Goal: Book appointment/travel/reservation

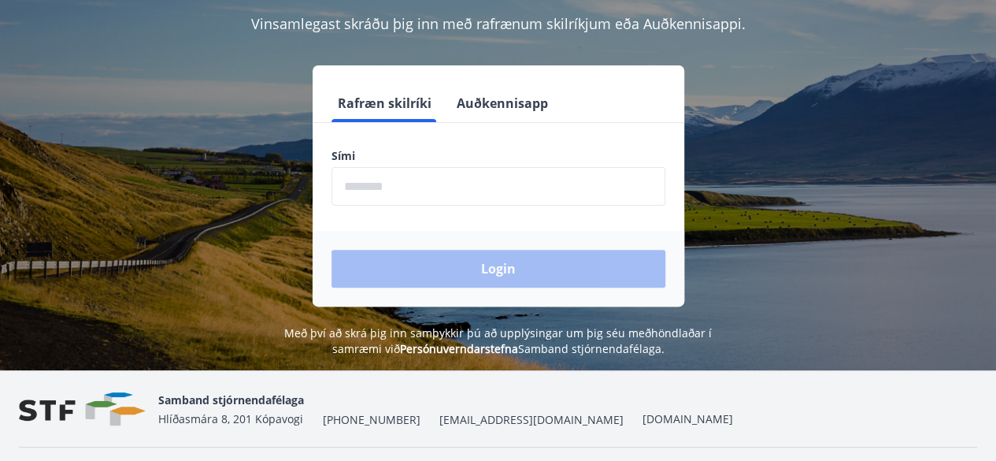
scroll to position [158, 0]
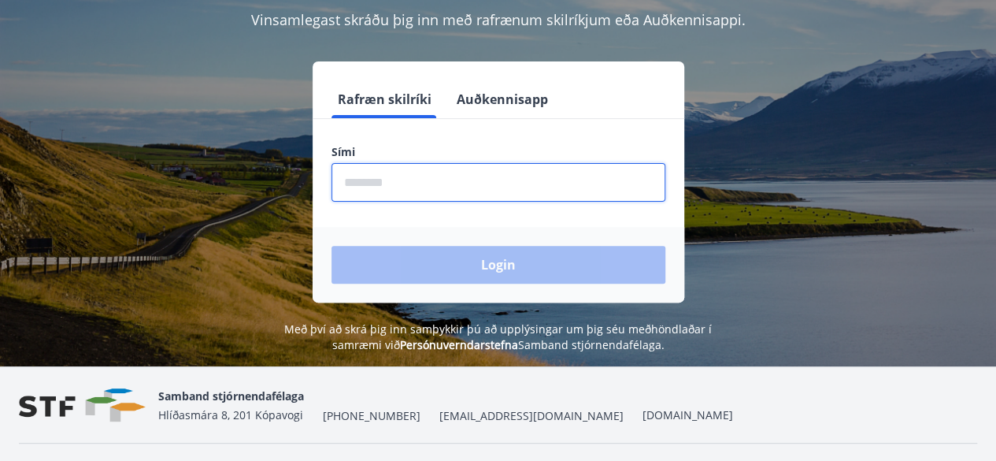
click at [413, 177] on input "phone" at bounding box center [499, 182] width 334 height 39
type input "********"
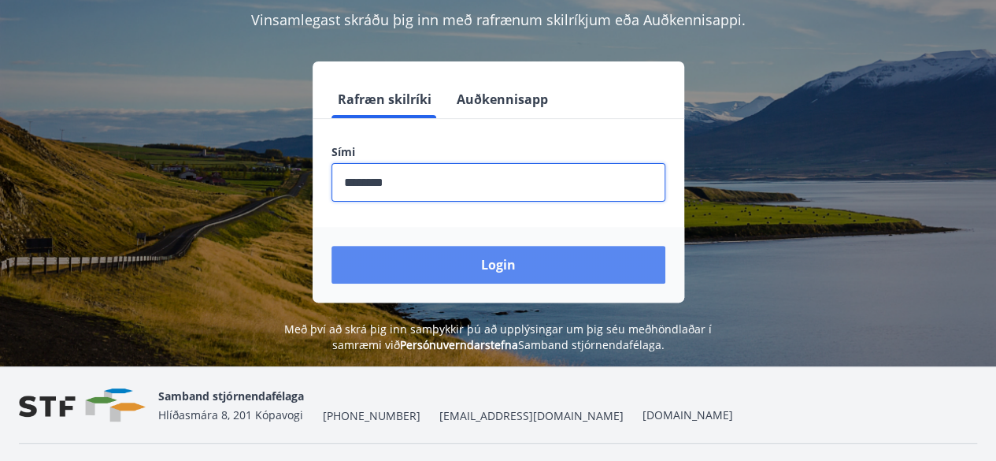
click at [498, 272] on button "Login" at bounding box center [499, 265] width 334 height 38
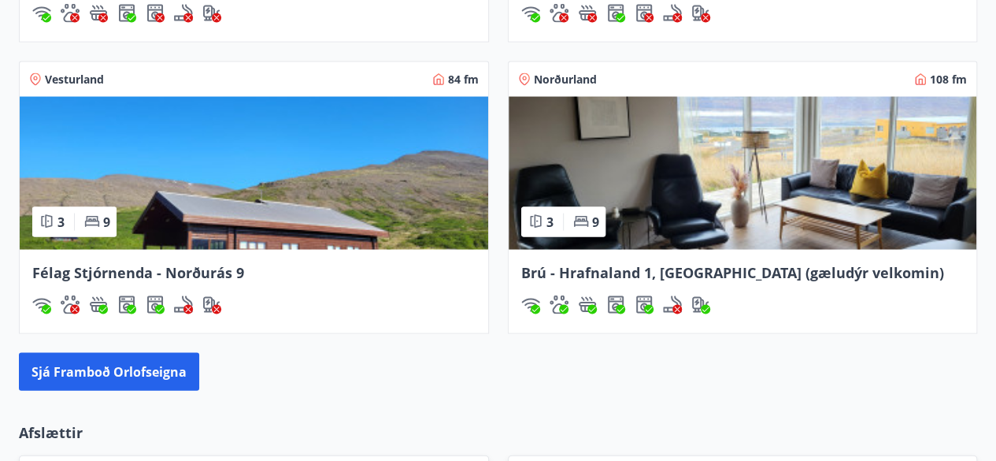
scroll to position [1496, 0]
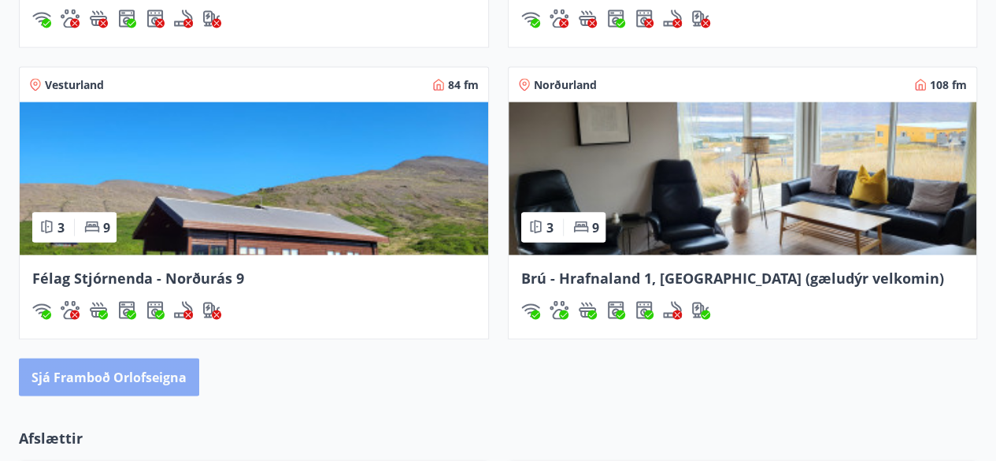
click at [115, 384] on button "Sjá framboð orlofseigna" at bounding box center [109, 377] width 180 height 38
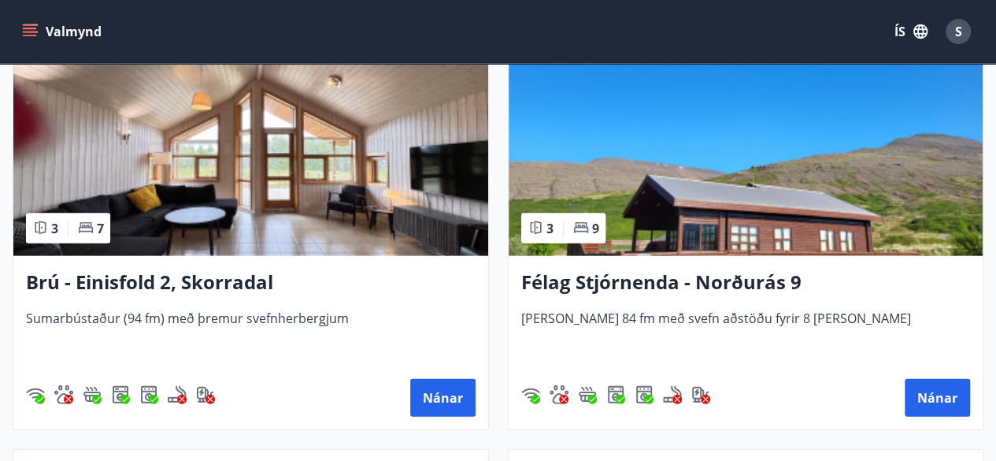
scroll to position [1575, 0]
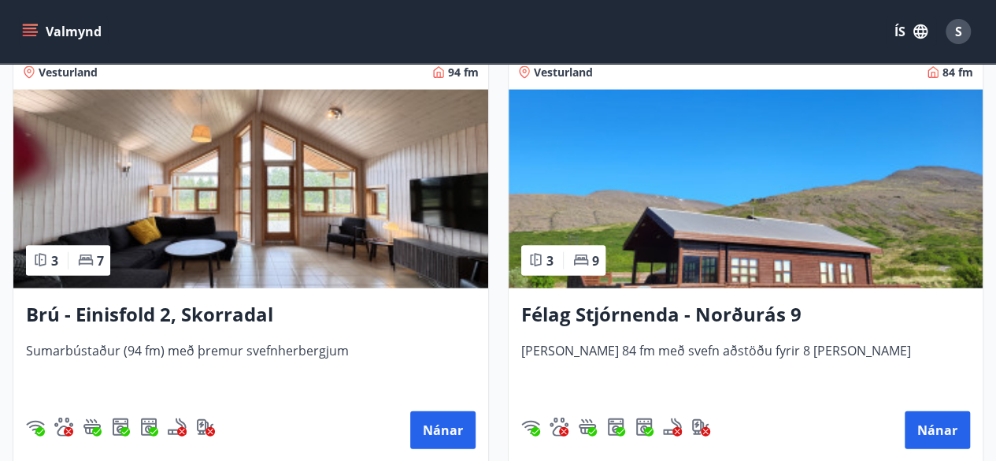
click at [695, 271] on img at bounding box center [746, 189] width 475 height 198
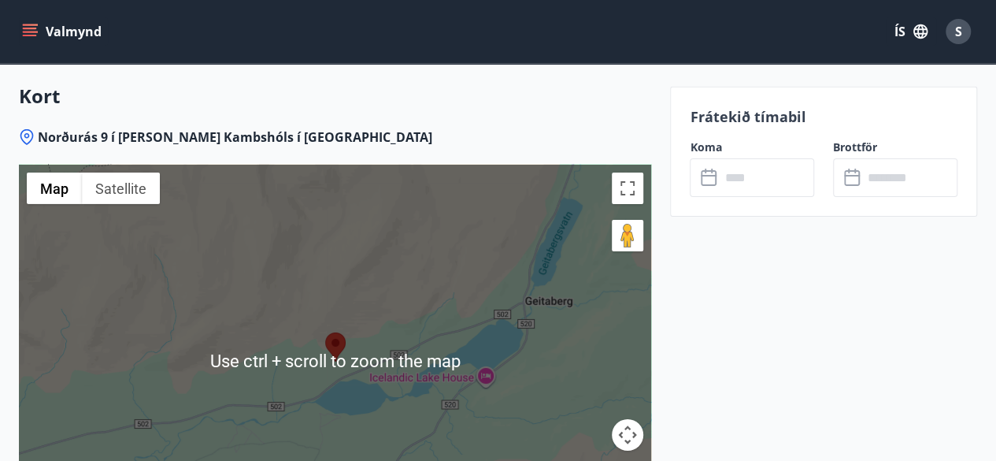
scroll to position [2599, 0]
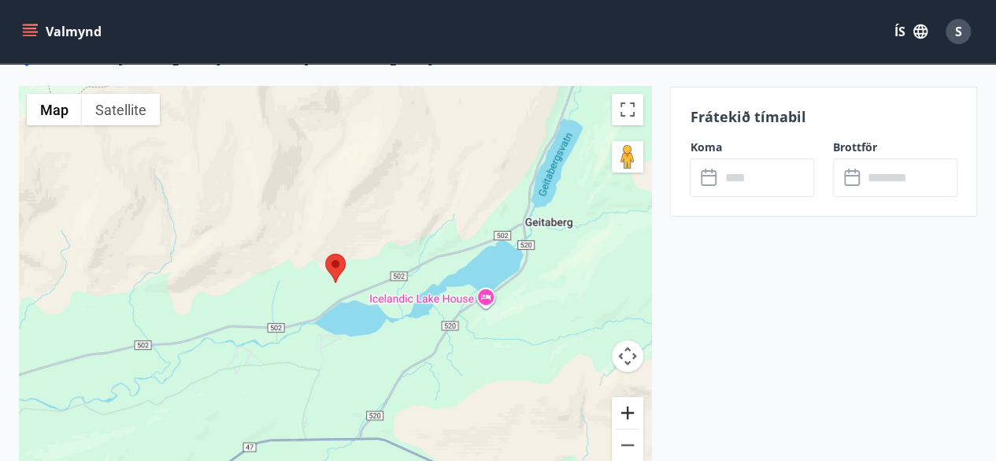
click at [628, 397] on button "Zoom in" at bounding box center [628, 413] width 32 height 32
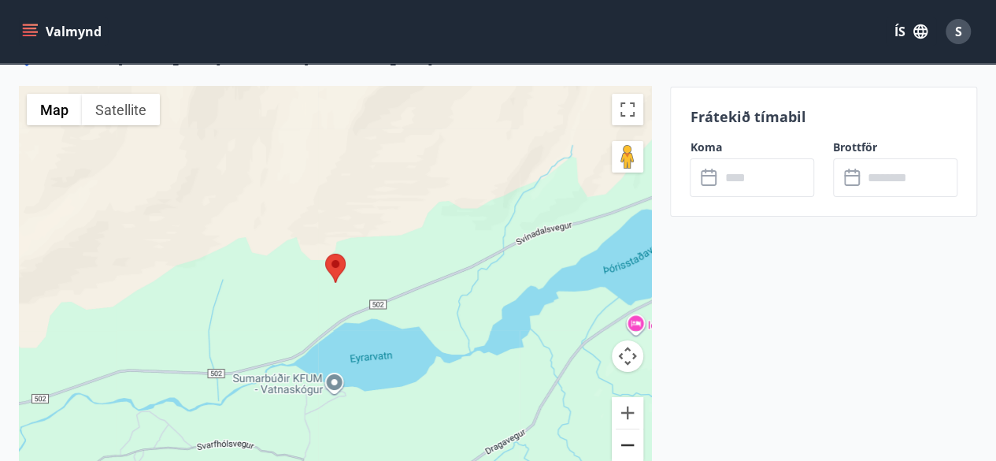
click at [621, 429] on button "Zoom out" at bounding box center [628, 445] width 32 height 32
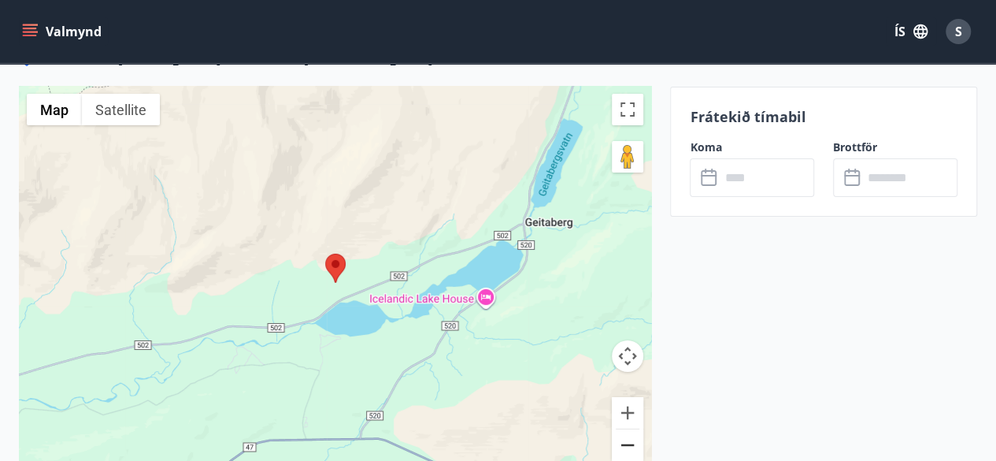
click at [621, 429] on button "Zoom out" at bounding box center [628, 445] width 32 height 32
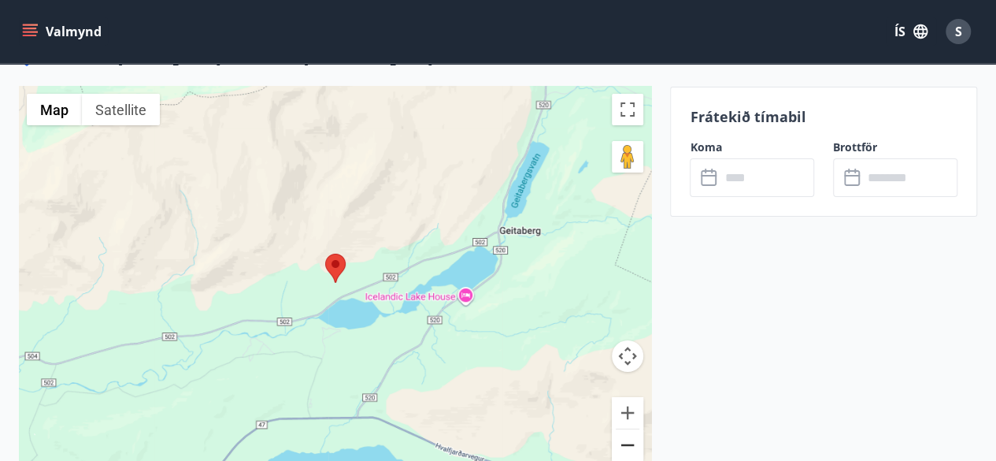
click at [621, 429] on button "Zoom out" at bounding box center [628, 445] width 32 height 32
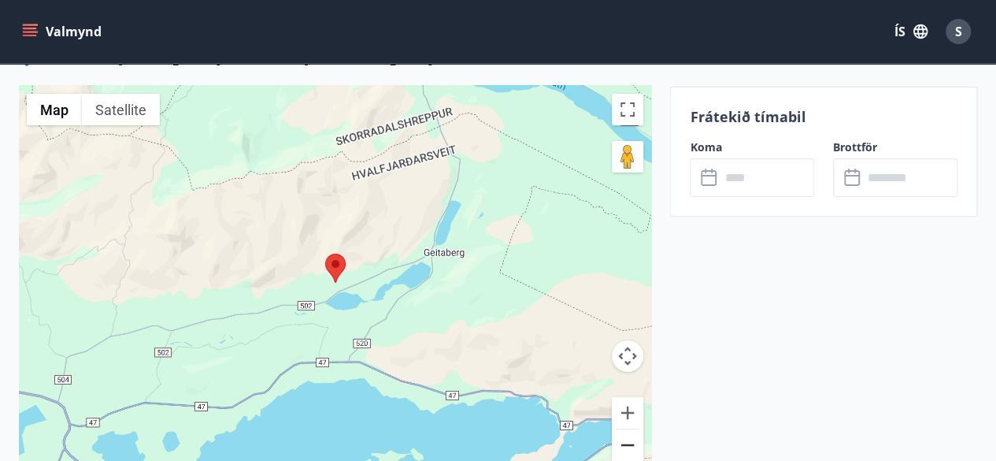
click at [621, 429] on button "Zoom out" at bounding box center [628, 445] width 32 height 32
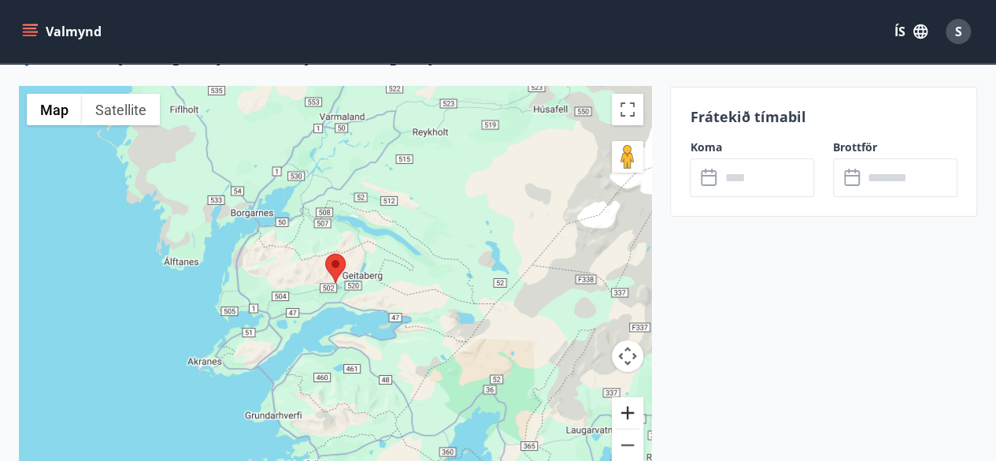
click at [624, 397] on button "Zoom in" at bounding box center [628, 413] width 32 height 32
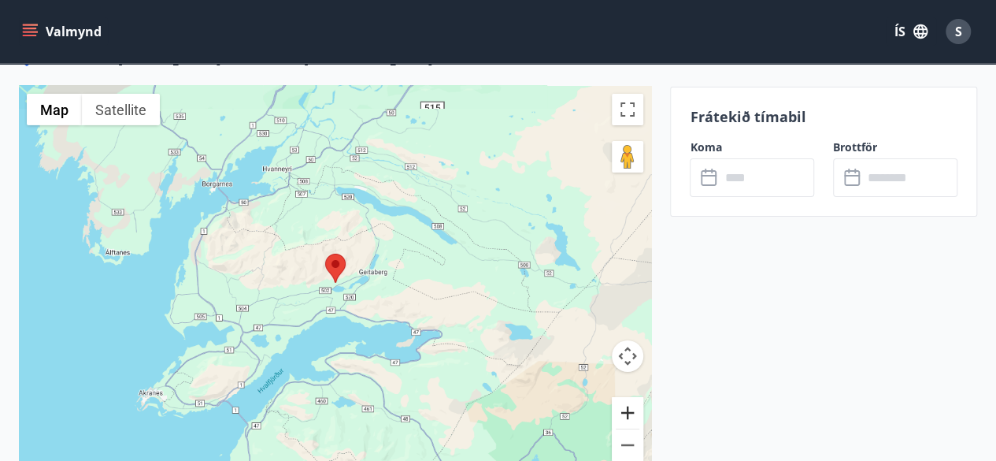
click at [624, 397] on button "Zoom in" at bounding box center [628, 413] width 32 height 32
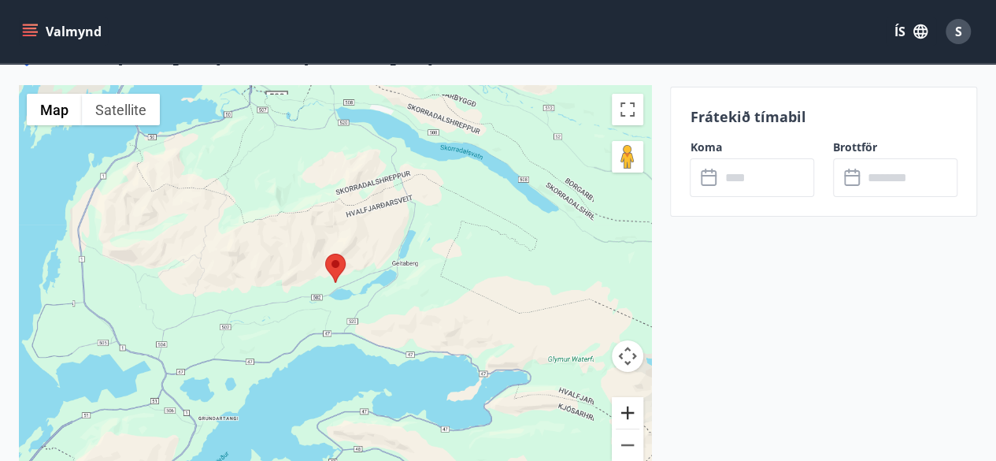
click at [624, 397] on button "Zoom in" at bounding box center [628, 413] width 32 height 32
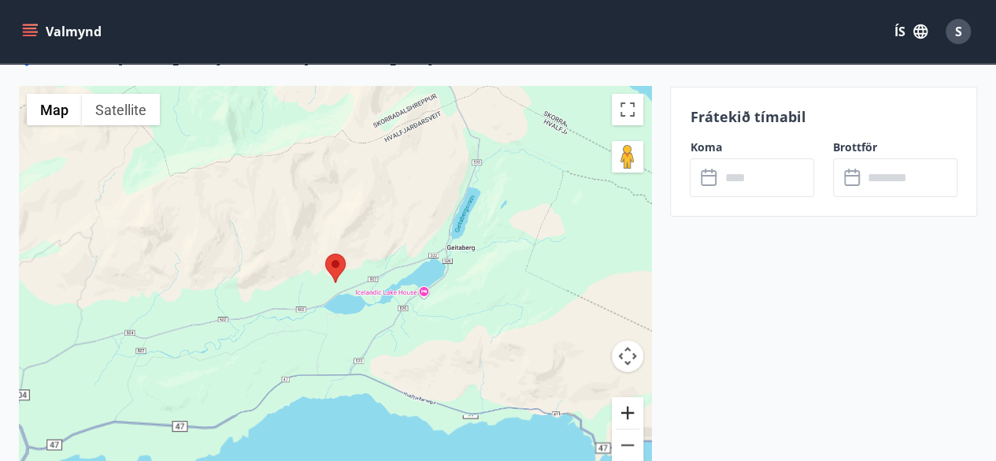
click at [624, 397] on button "Zoom in" at bounding box center [628, 413] width 32 height 32
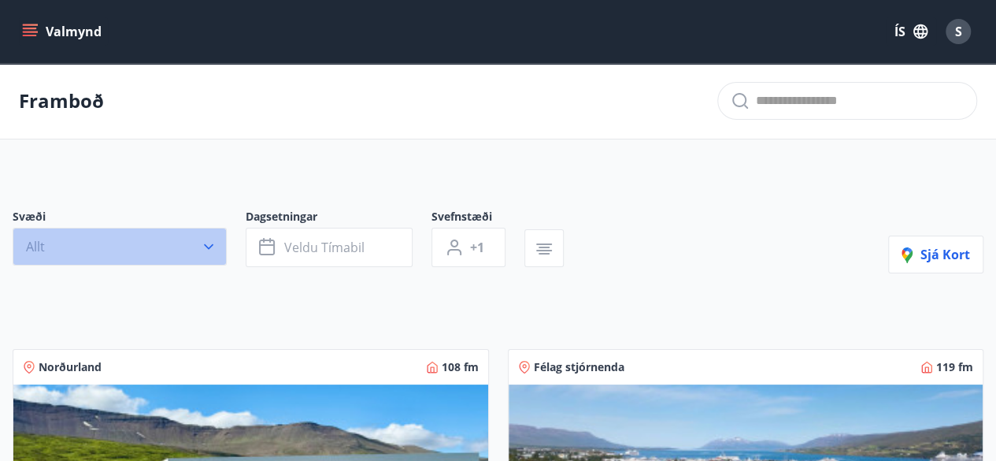
click at [211, 242] on icon "button" at bounding box center [209, 247] width 16 height 16
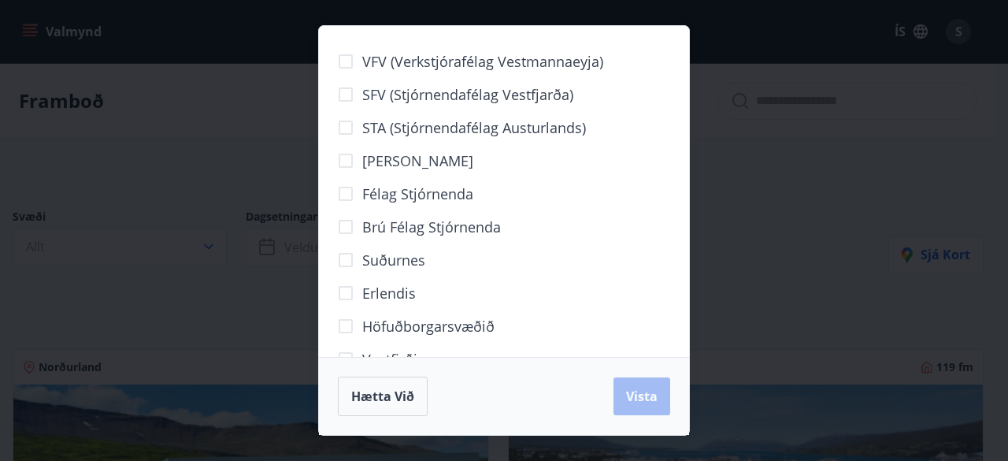
click at [217, 246] on div "VFV (Verkstjórafélag Vestmannaeyja) SFV (Stjórnendafélag Vestfjarða) STA (Stjór…" at bounding box center [504, 230] width 1008 height 461
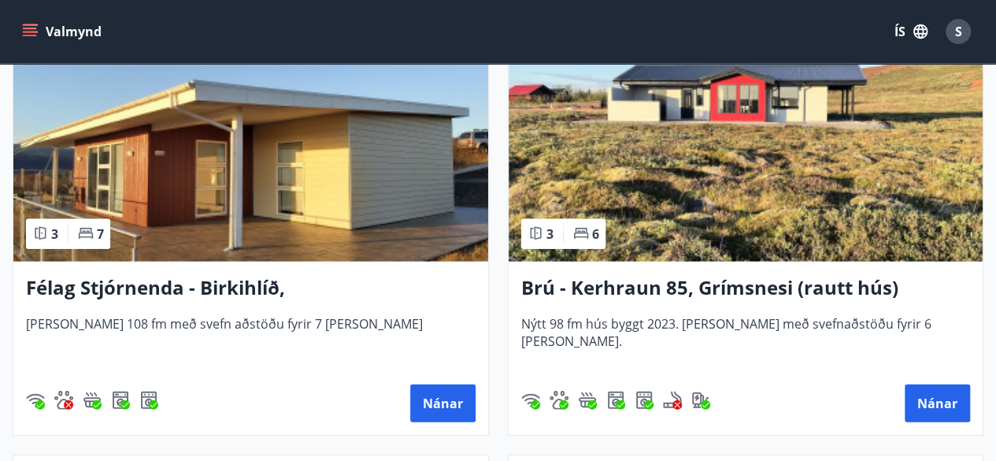
scroll to position [5040, 0]
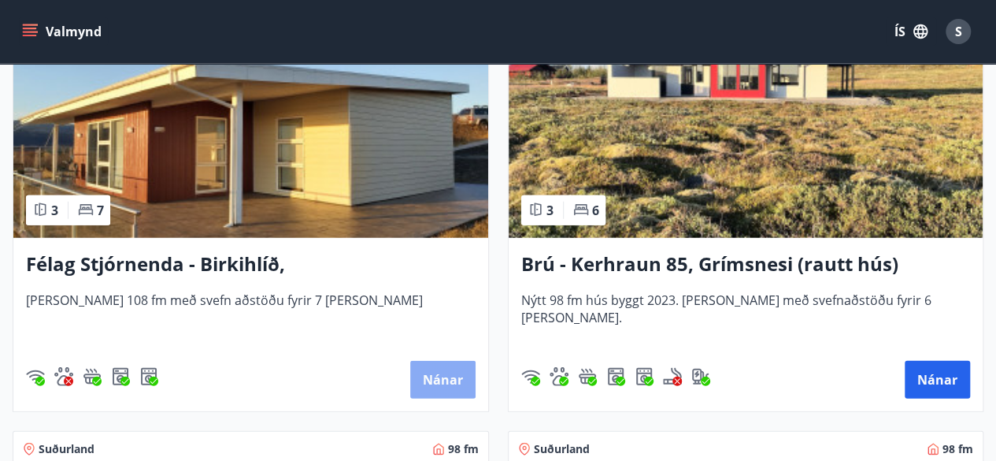
click at [434, 377] on button "Nánar" at bounding box center [442, 380] width 65 height 38
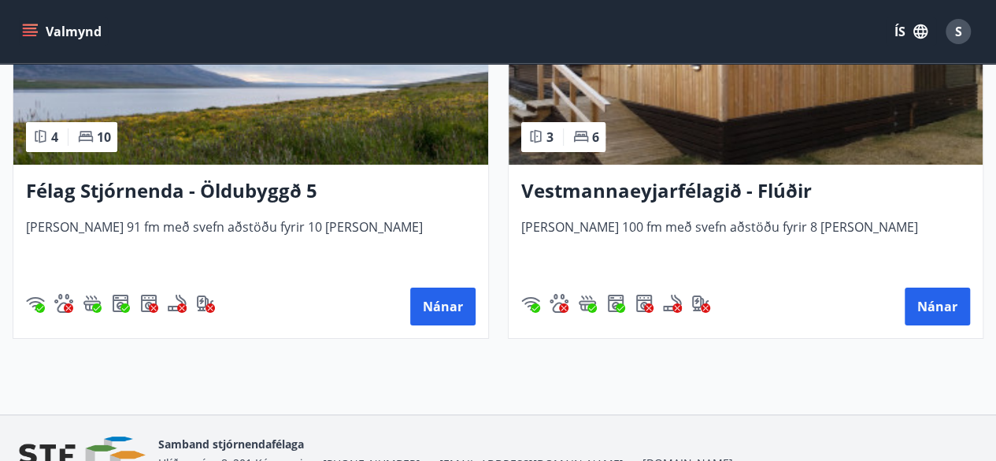
scroll to position [5973, 0]
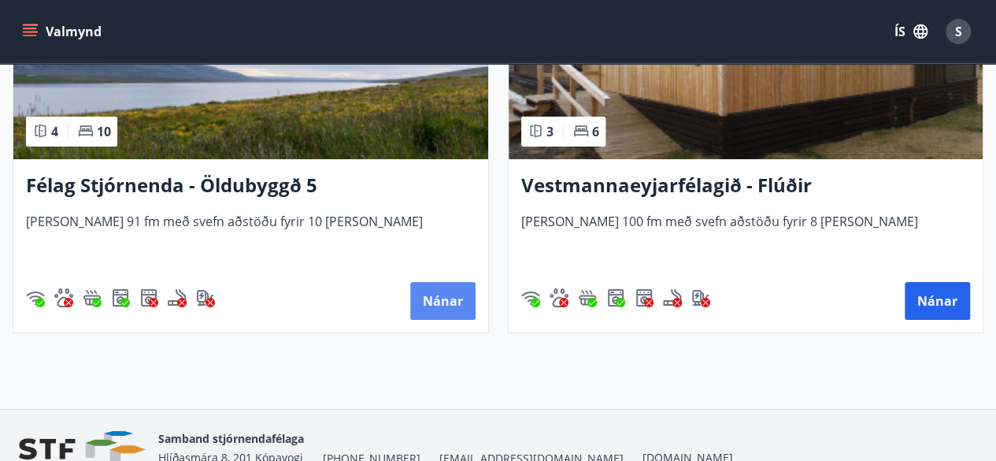
click at [428, 298] on button "Nánar" at bounding box center [442, 301] width 65 height 38
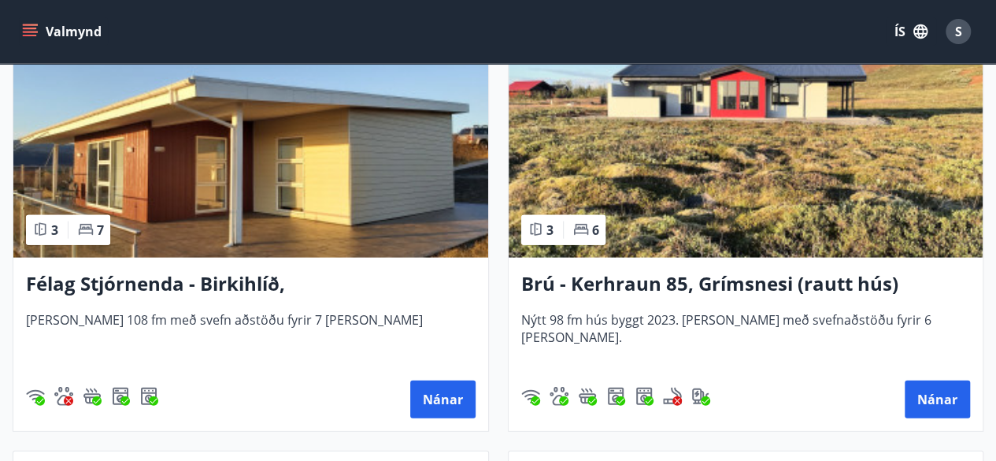
scroll to position [5040, 0]
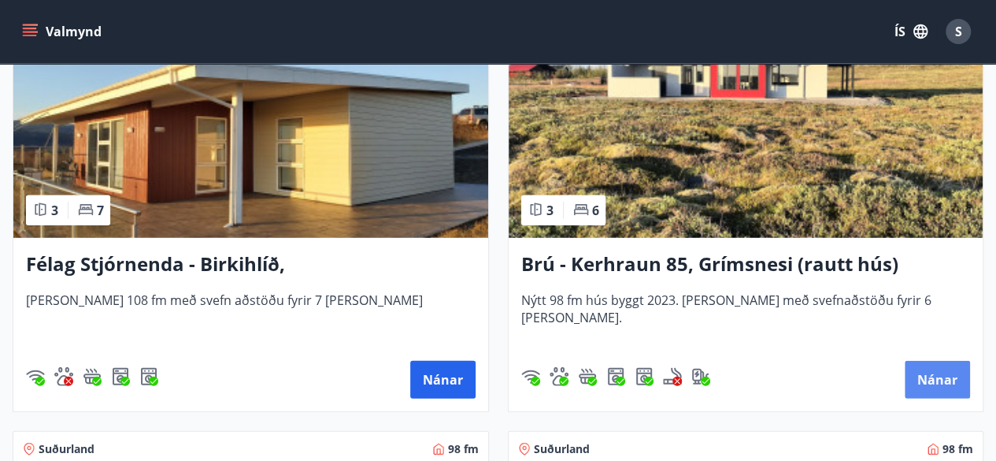
click at [931, 373] on button "Nánar" at bounding box center [937, 380] width 65 height 38
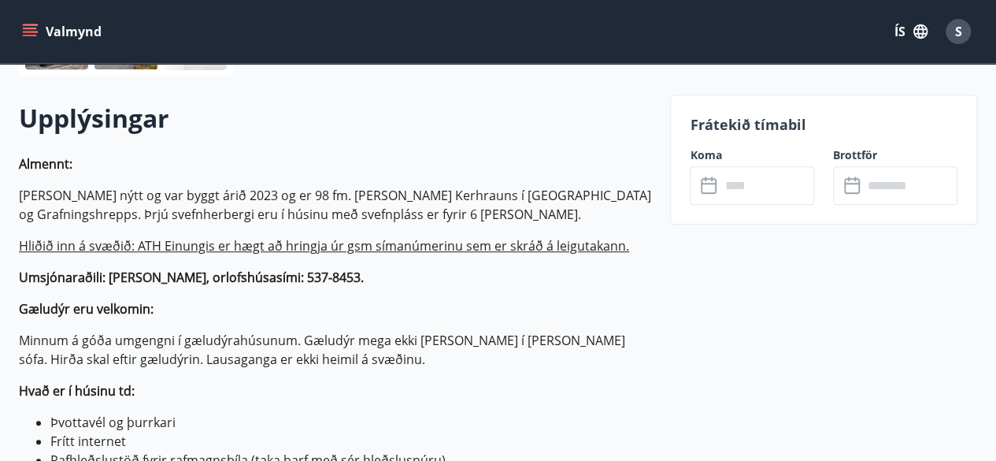
scroll to position [473, 0]
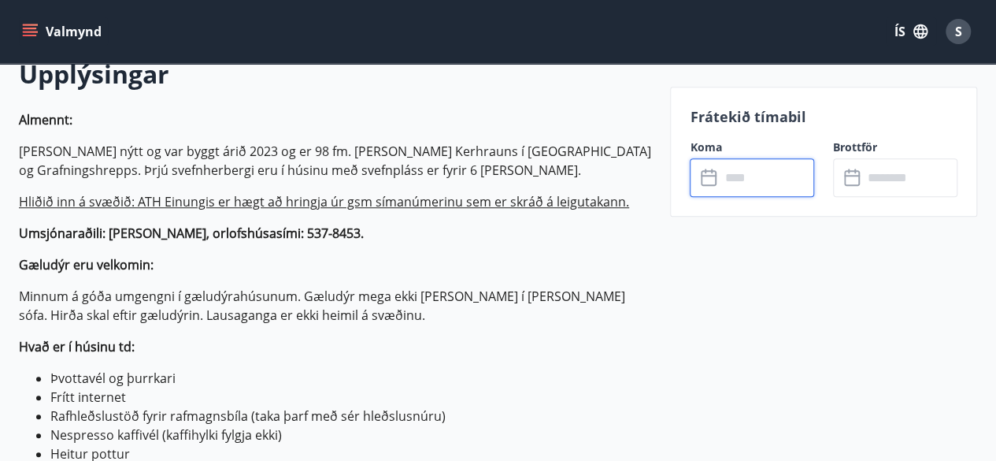
click at [742, 174] on input "text" at bounding box center [767, 177] width 95 height 39
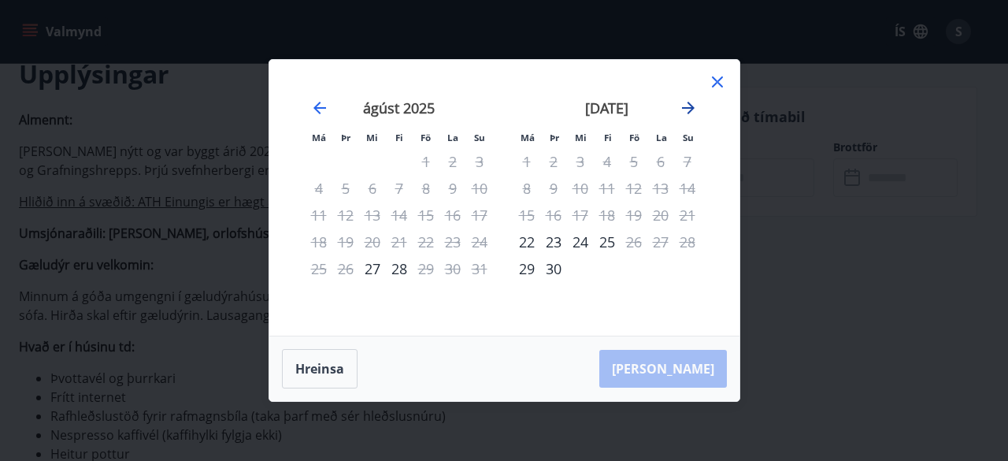
click at [692, 106] on icon "Move forward to switch to the next month." at bounding box center [688, 107] width 19 height 19
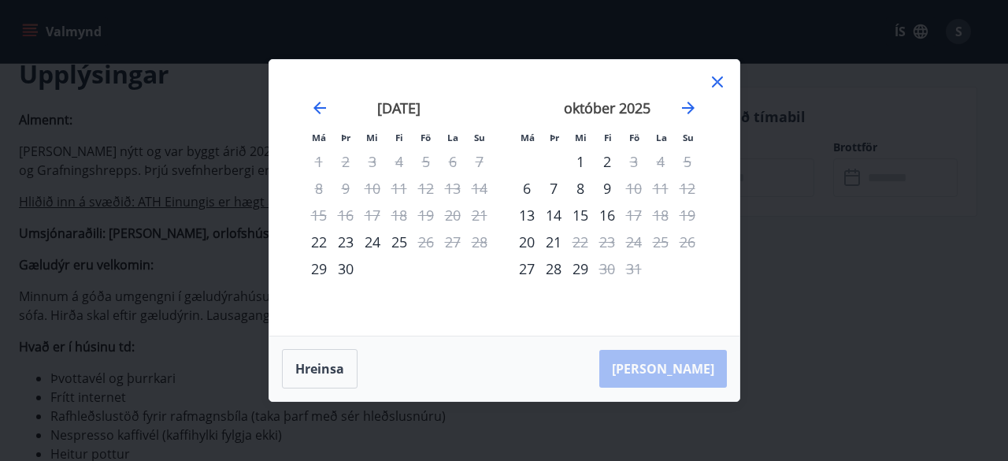
click at [714, 83] on icon at bounding box center [717, 81] width 19 height 19
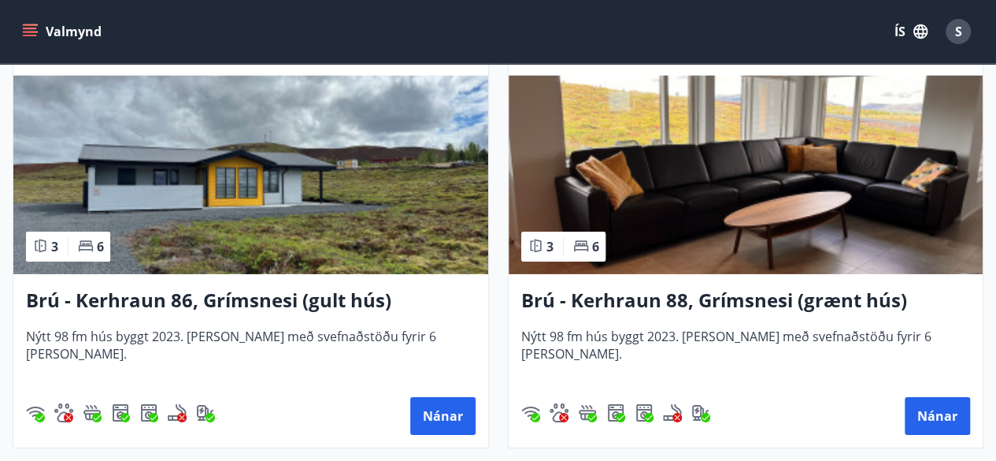
scroll to position [5434, 0]
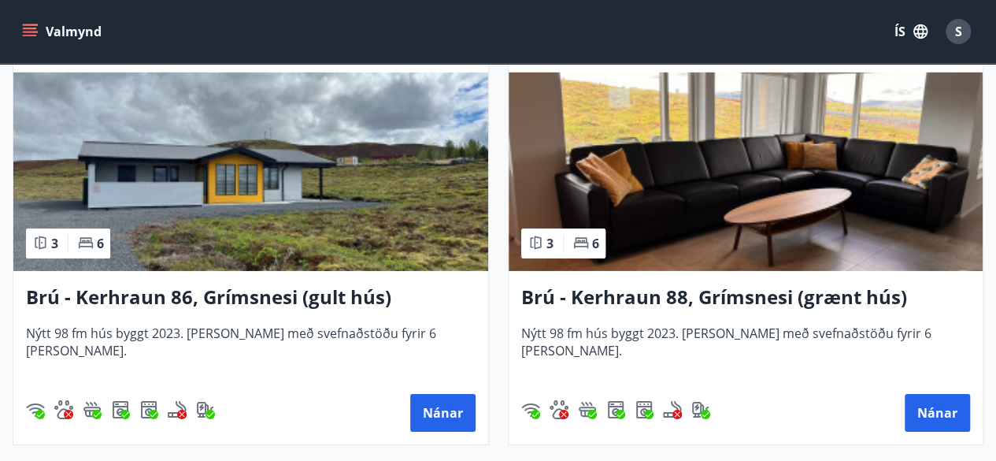
click at [204, 262] on img at bounding box center [250, 171] width 475 height 198
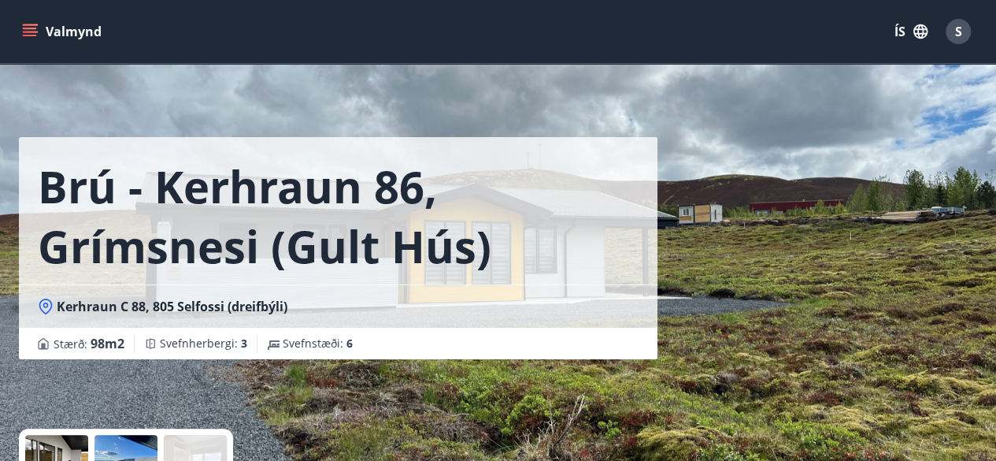
scroll to position [315, 0]
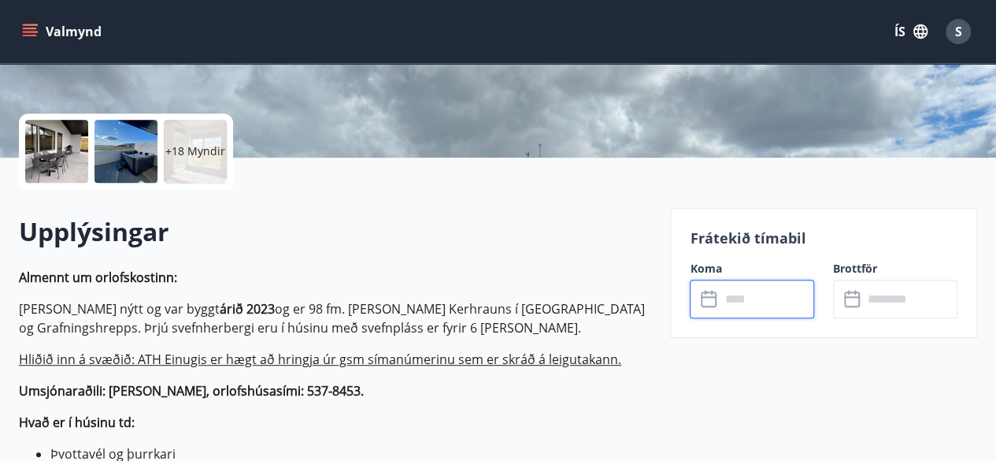
click at [734, 305] on input "text" at bounding box center [767, 299] width 95 height 39
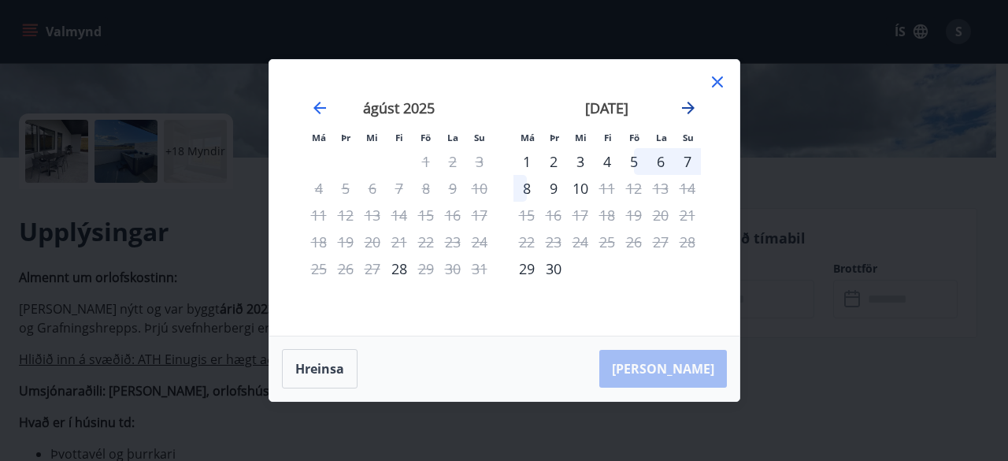
click at [690, 109] on icon "Move forward to switch to the next month." at bounding box center [688, 107] width 19 height 19
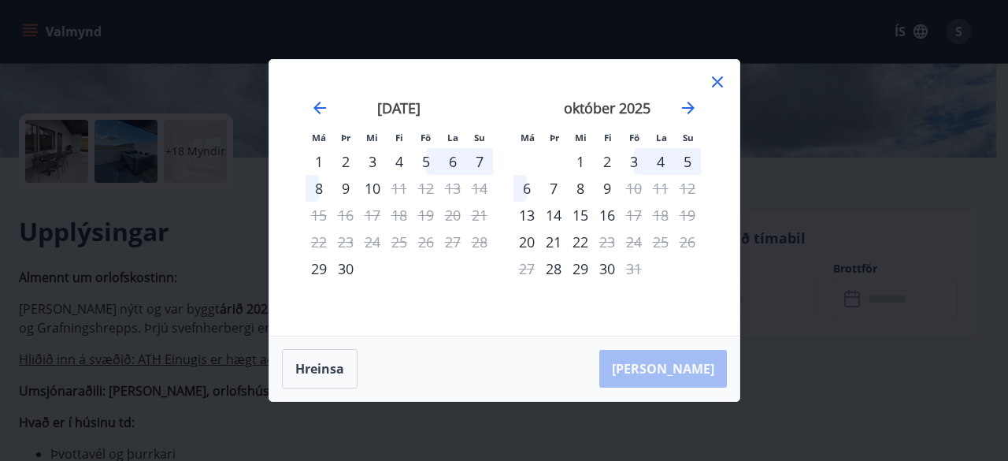
click at [717, 81] on icon at bounding box center [717, 81] width 11 height 11
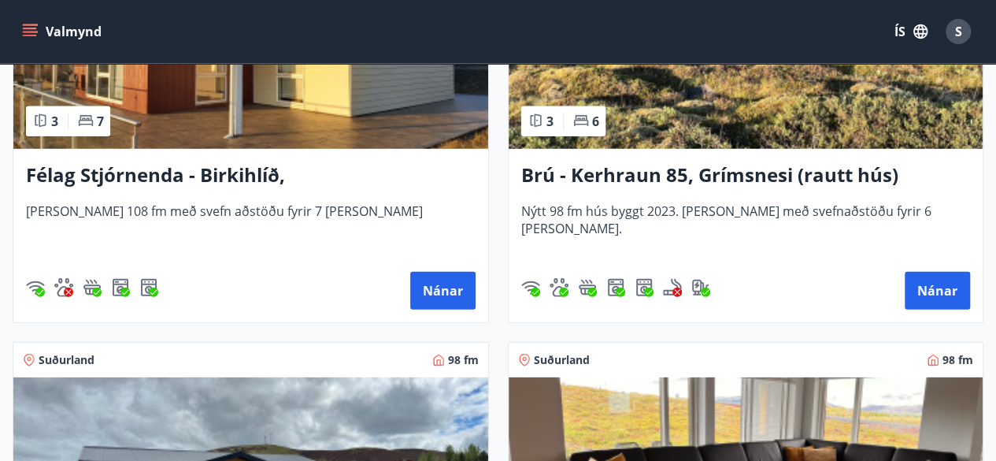
scroll to position [5365, 0]
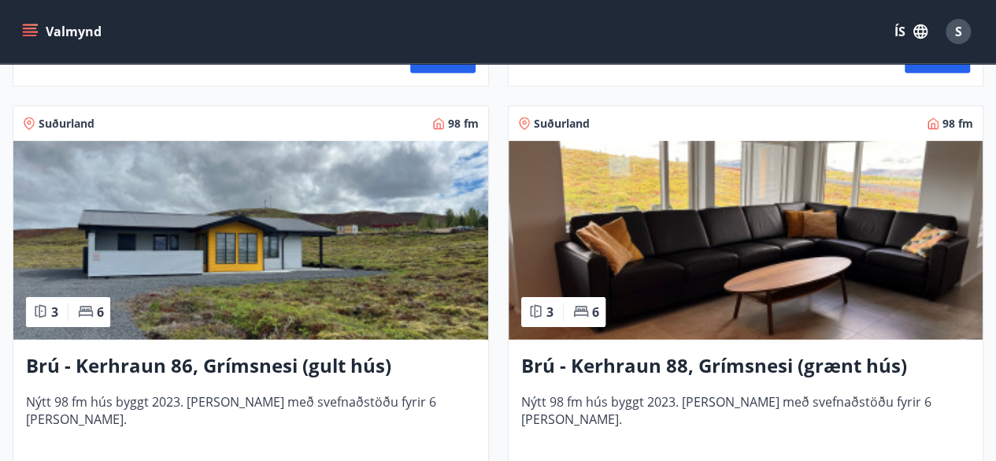
click at [721, 259] on img at bounding box center [746, 240] width 475 height 198
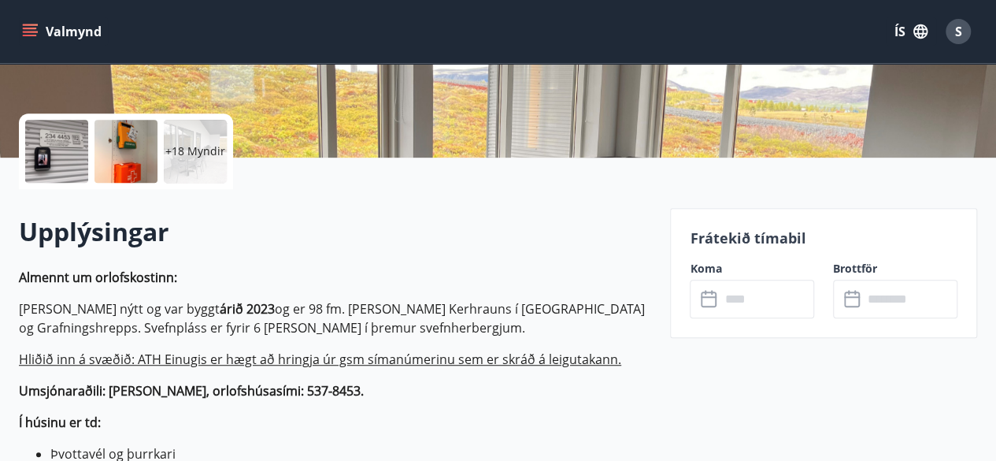
scroll to position [473, 0]
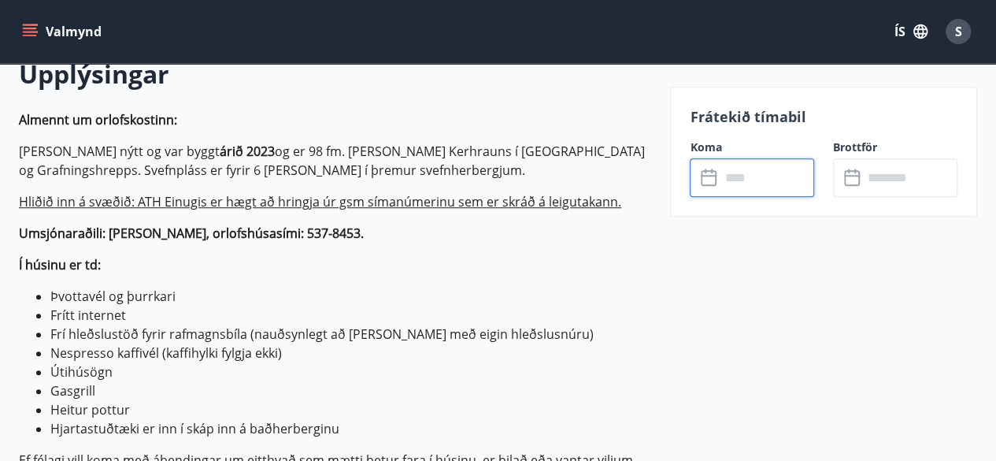
click at [740, 191] on input "text" at bounding box center [767, 177] width 95 height 39
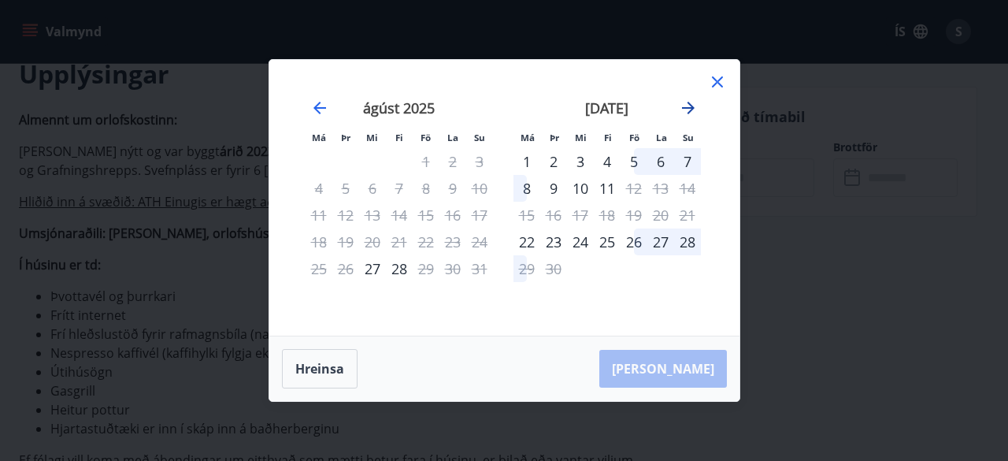
click at [687, 102] on icon "Move forward to switch to the next month." at bounding box center [688, 107] width 19 height 19
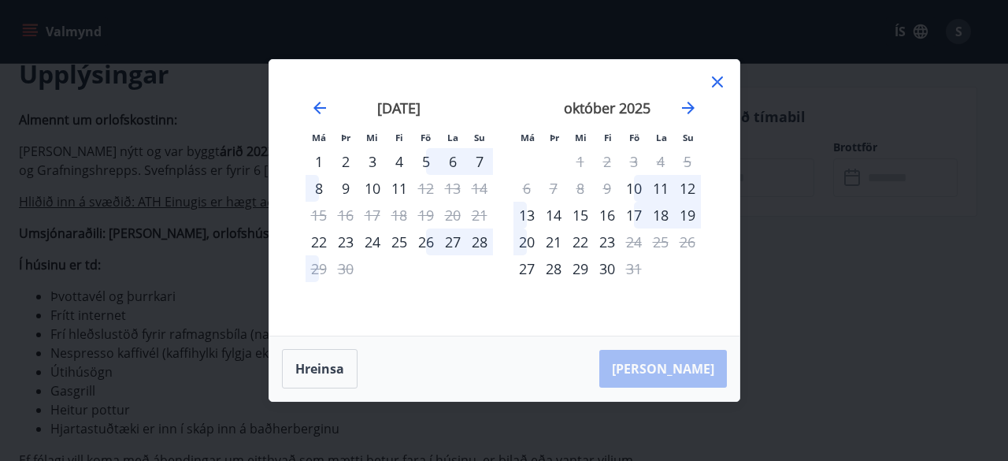
click at [635, 215] on div "17" at bounding box center [634, 215] width 27 height 27
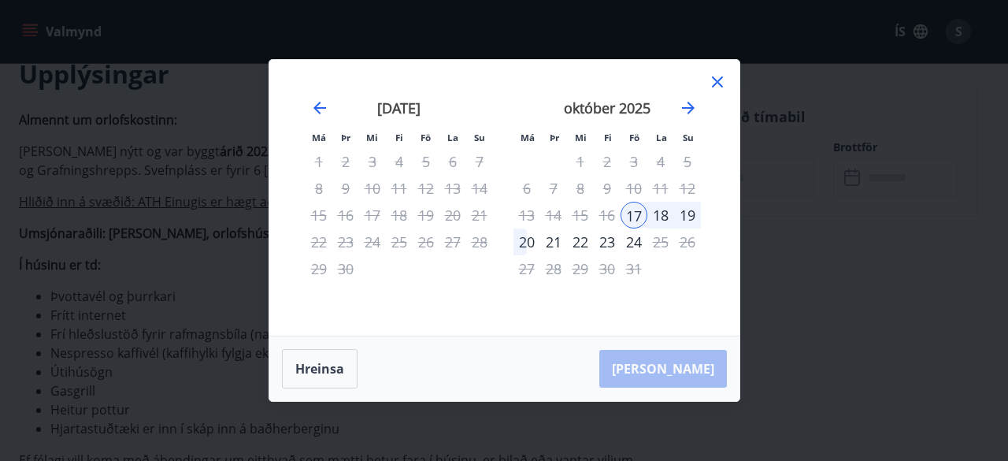
click at [557, 240] on div "21" at bounding box center [553, 241] width 27 height 27
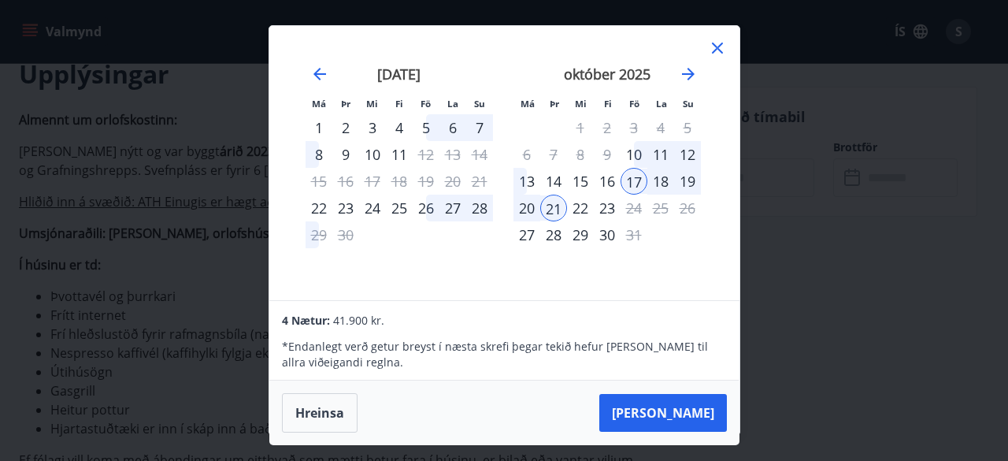
click at [717, 43] on icon at bounding box center [717, 48] width 19 height 19
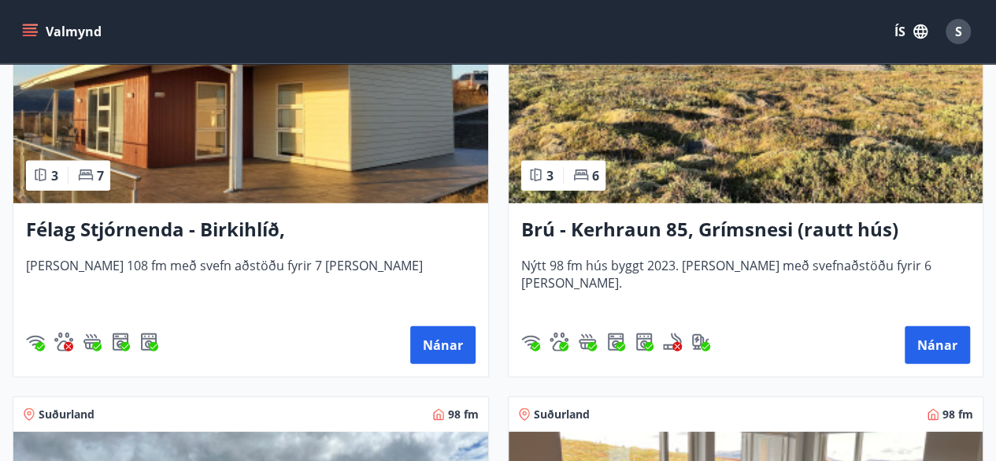
scroll to position [5050, 0]
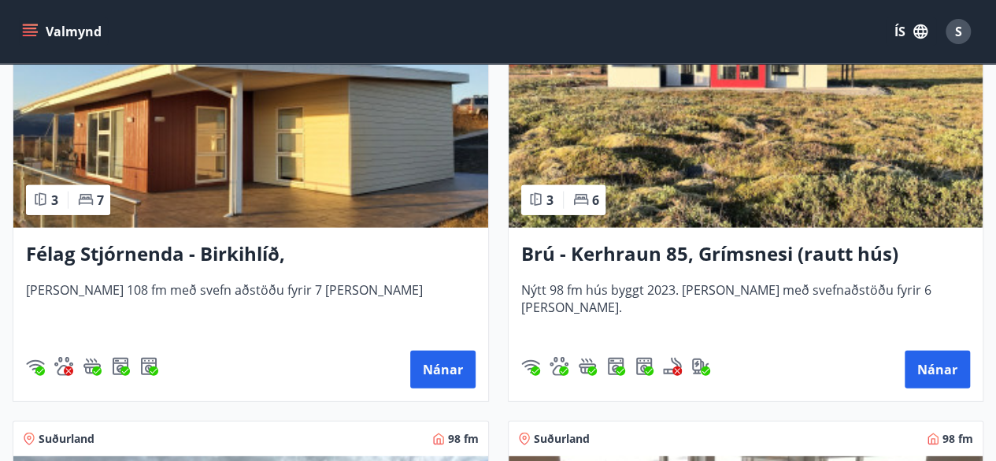
click at [259, 180] on img at bounding box center [250, 128] width 475 height 198
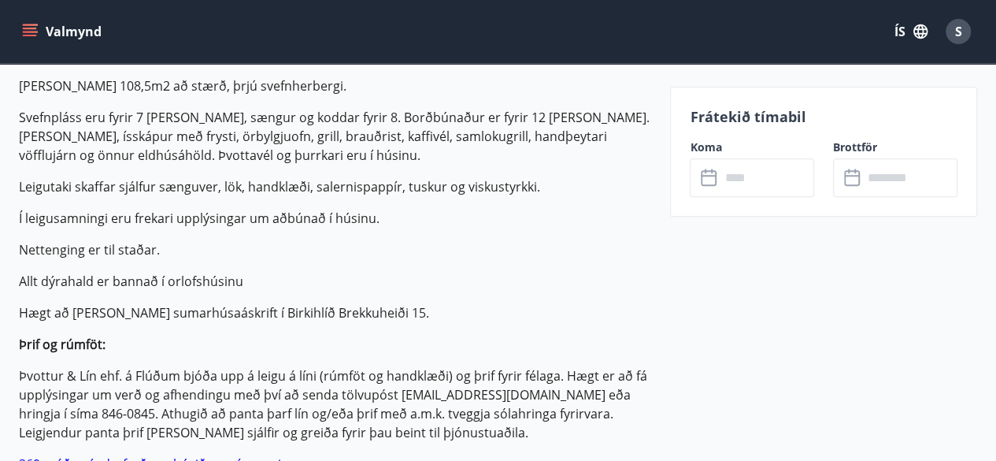
scroll to position [473, 0]
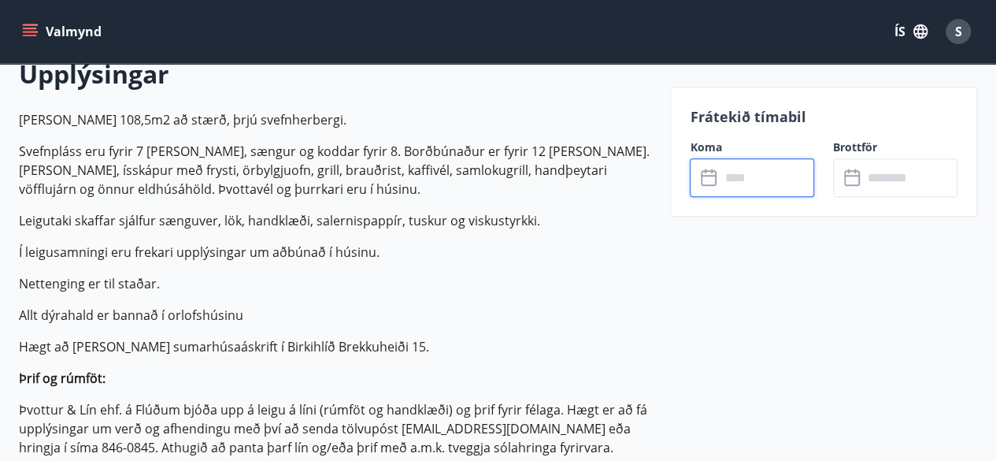
click at [750, 181] on input "text" at bounding box center [767, 177] width 95 height 39
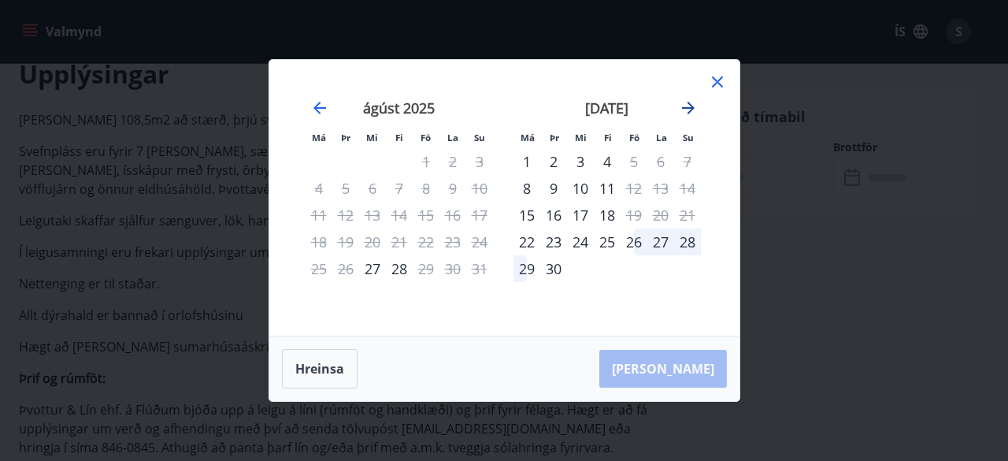
click at [687, 112] on icon "Move forward to switch to the next month." at bounding box center [688, 107] width 19 height 19
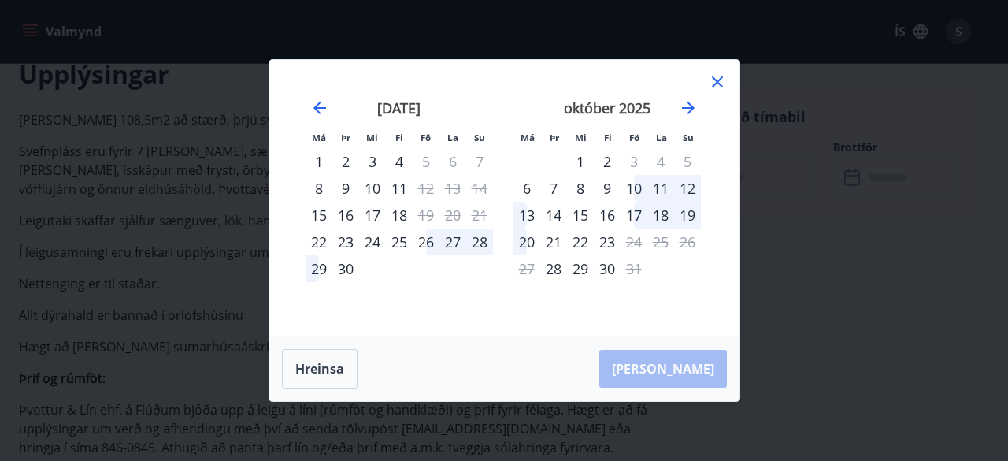
click at [633, 217] on div "17" at bounding box center [634, 215] width 27 height 27
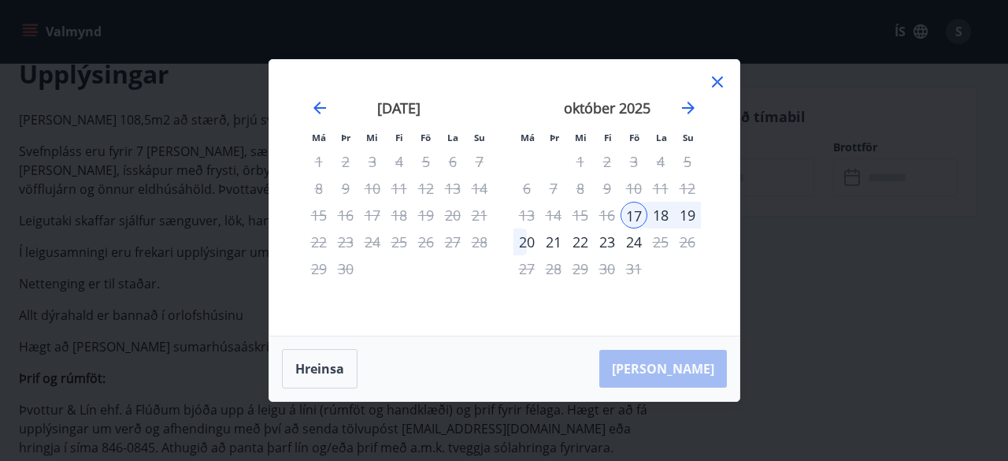
click at [553, 242] on div "21" at bounding box center [553, 241] width 27 height 27
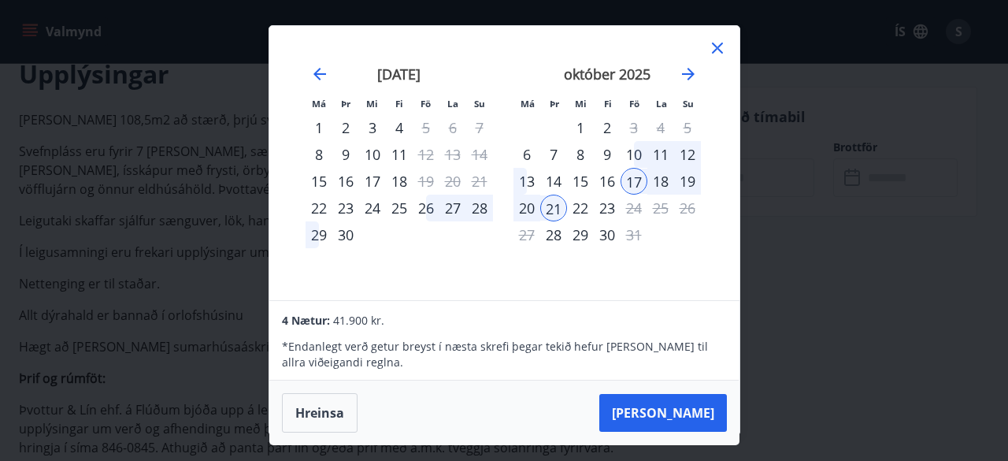
click at [717, 44] on icon at bounding box center [717, 48] width 19 height 19
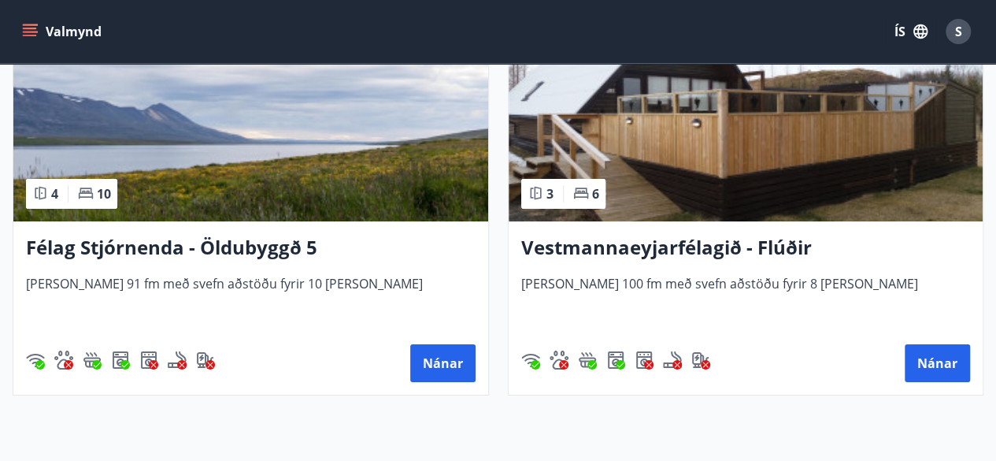
scroll to position [5815, 0]
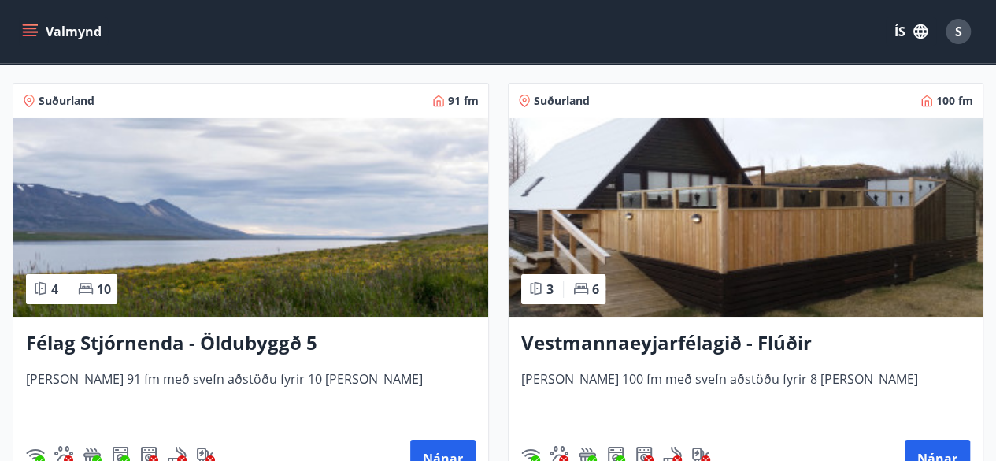
click at [721, 226] on img at bounding box center [746, 217] width 475 height 198
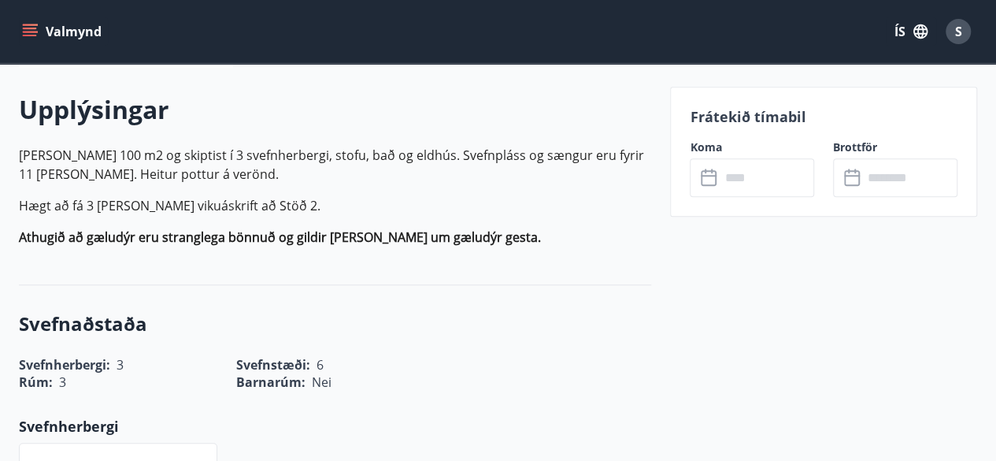
scroll to position [473, 0]
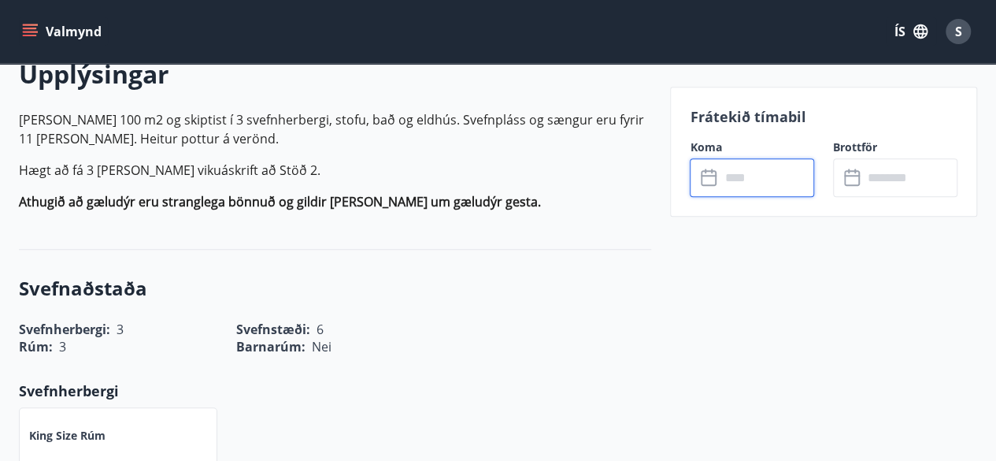
click at [784, 177] on input "text" at bounding box center [767, 177] width 95 height 39
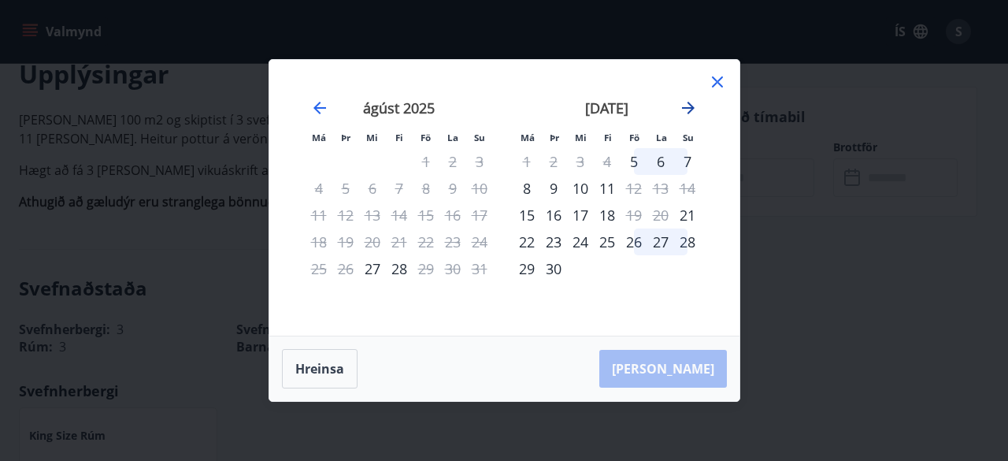
click at [687, 109] on icon "Move forward to switch to the next month." at bounding box center [688, 107] width 19 height 19
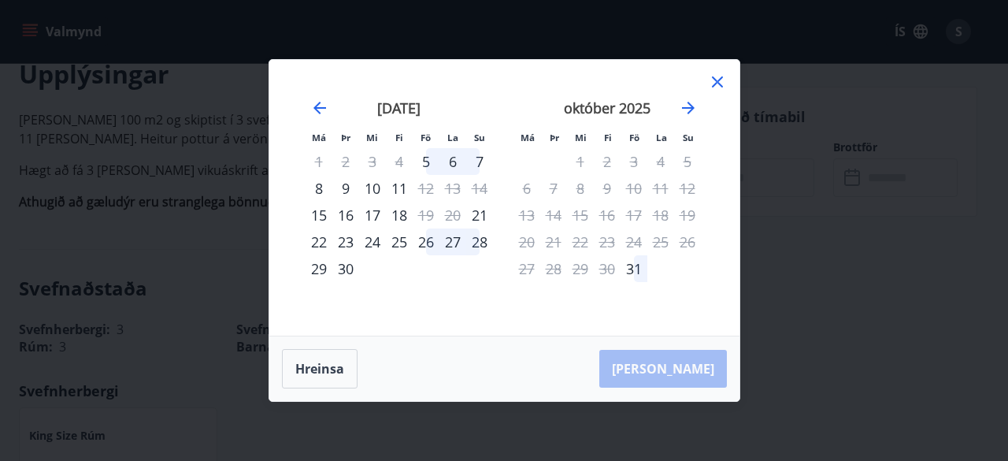
click at [718, 84] on icon at bounding box center [717, 81] width 11 height 11
